Goal: Navigation & Orientation: Find specific page/section

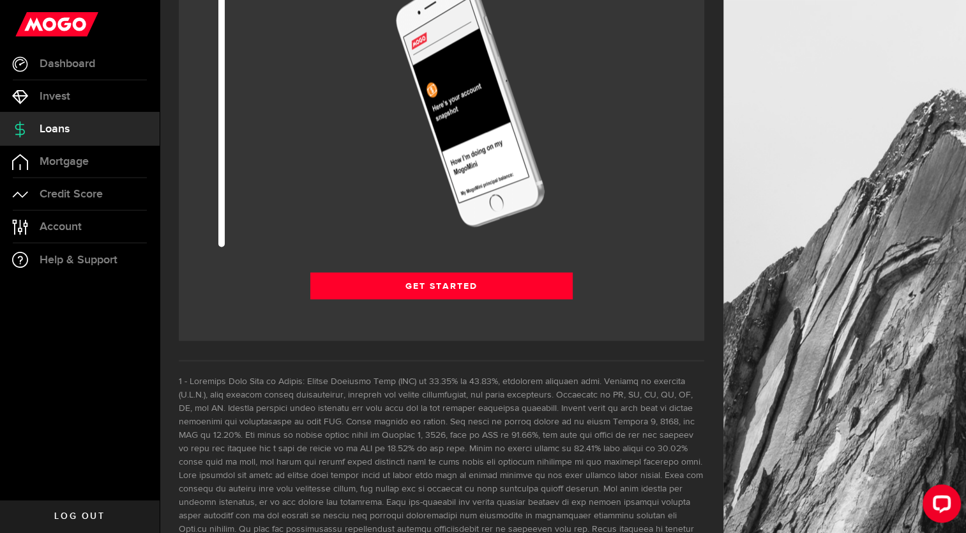
scroll to position [1898, 0]
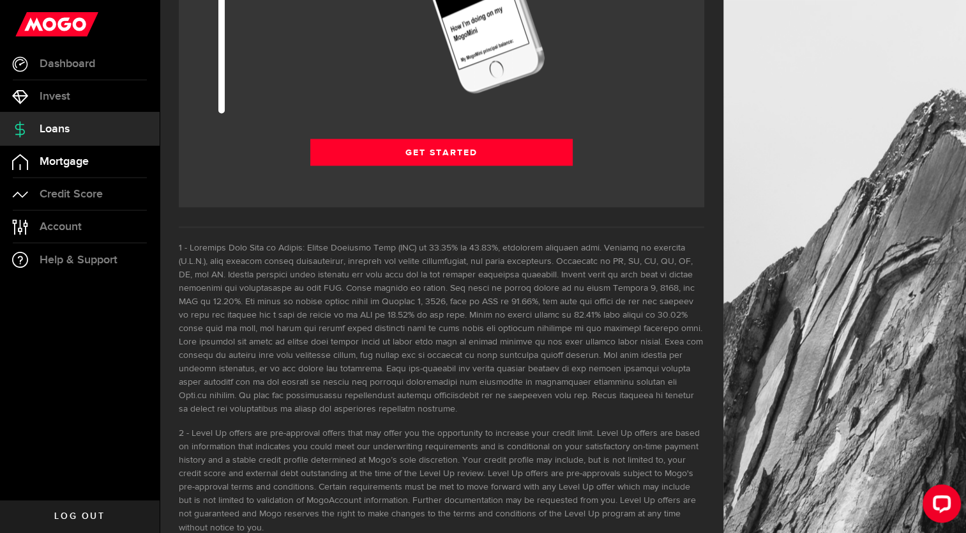
click at [76, 156] on span "Mortgage" at bounding box center [64, 161] width 49 height 11
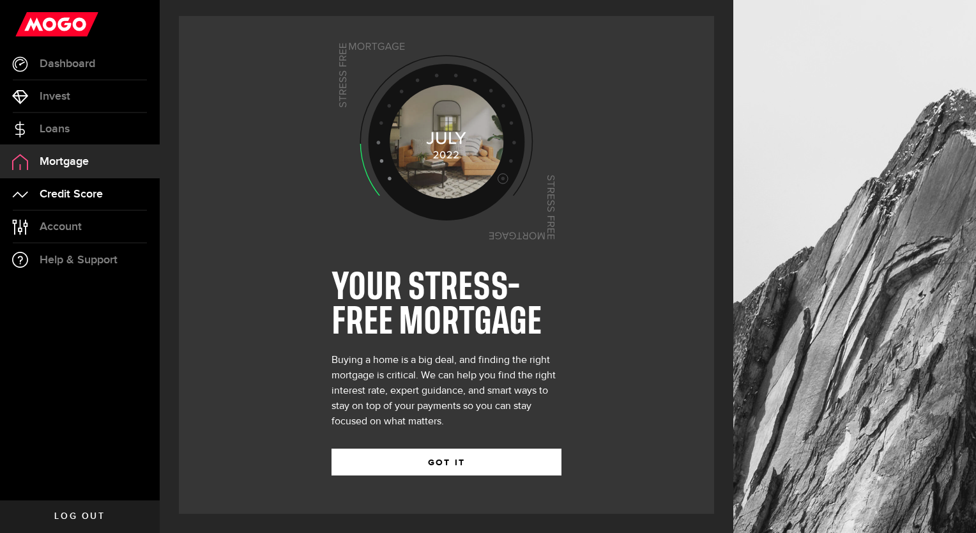
click at [68, 185] on link "Credit Score" at bounding box center [80, 194] width 160 height 32
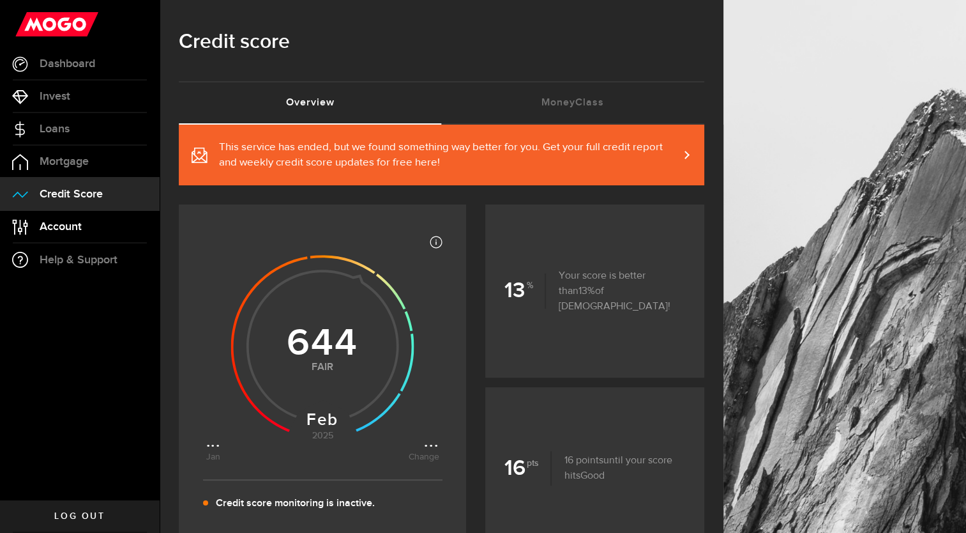
click at [59, 224] on span "Account" at bounding box center [61, 226] width 42 height 11
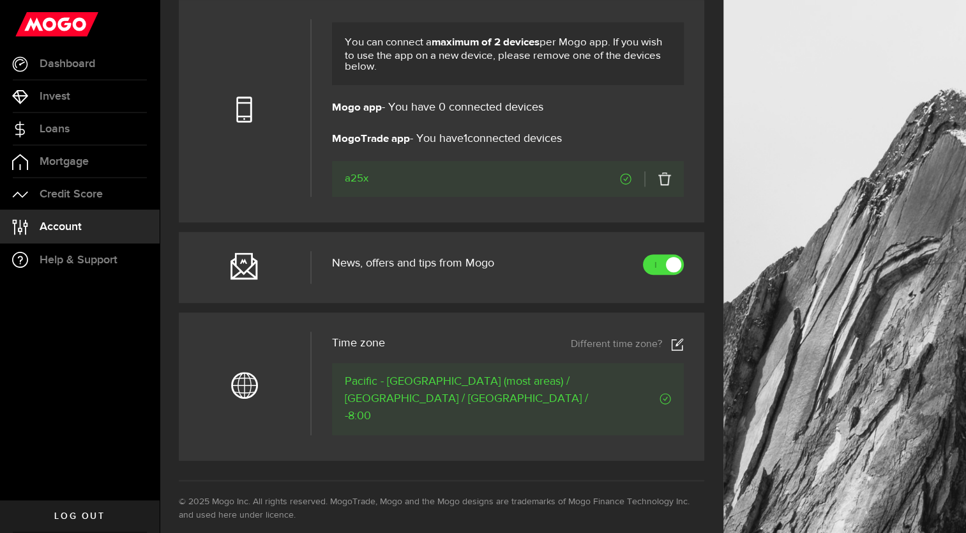
scroll to position [487, 0]
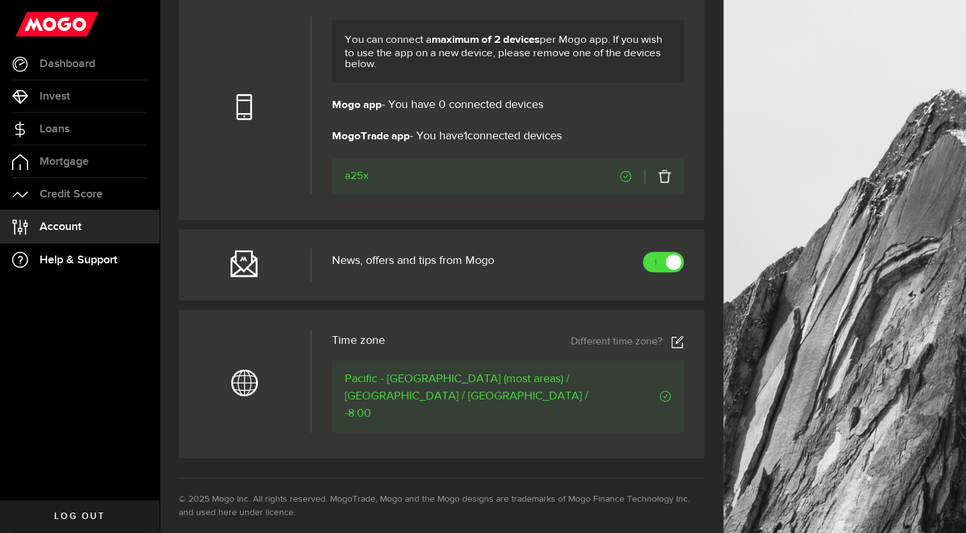
click at [119, 270] on link "Help & Support" at bounding box center [80, 259] width 160 height 33
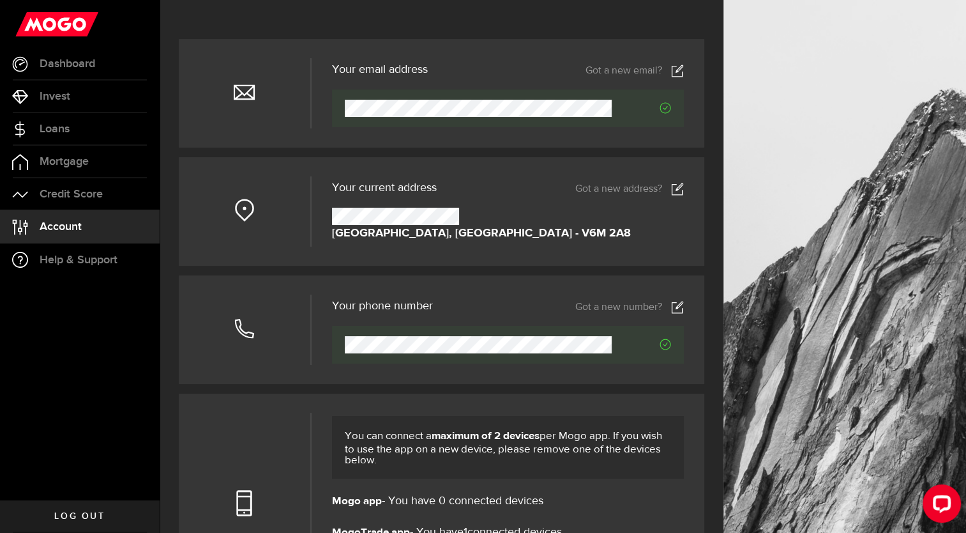
scroll to position [0, 0]
